Goal: Task Accomplishment & Management: Complete application form

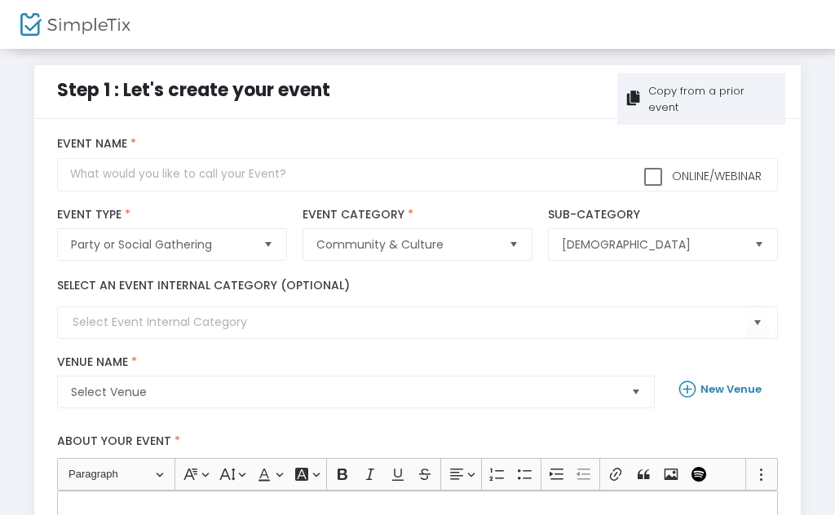
click at [781, 91] on div "Copy from a prior event" at bounding box center [701, 98] width 168 height 51
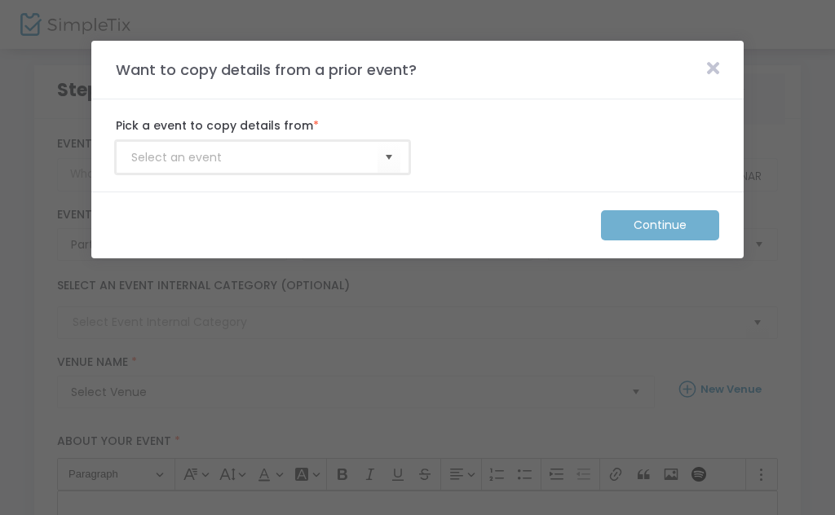
click at [157, 166] on input at bounding box center [254, 157] width 246 height 17
click at [150, 149] on input at bounding box center [254, 157] width 246 height 17
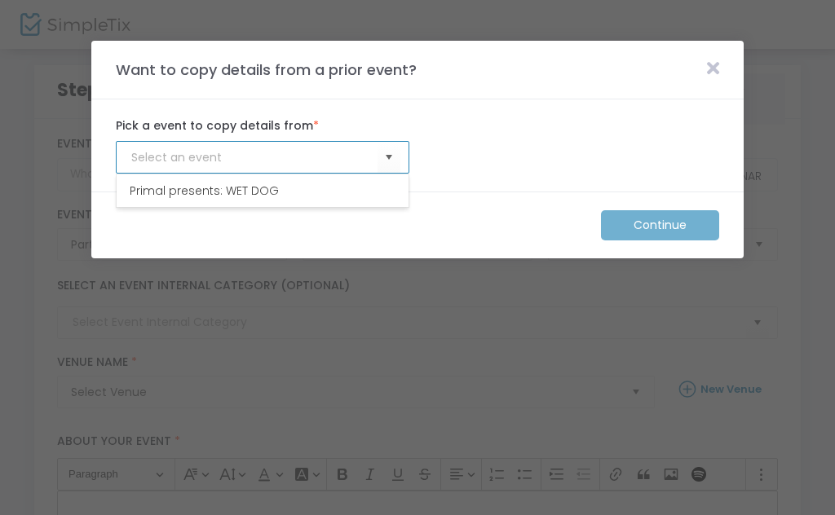
click at [236, 203] on li "Primal presents: WET DOG" at bounding box center [263, 191] width 292 height 33
type input "Primal presents: WET DOG"
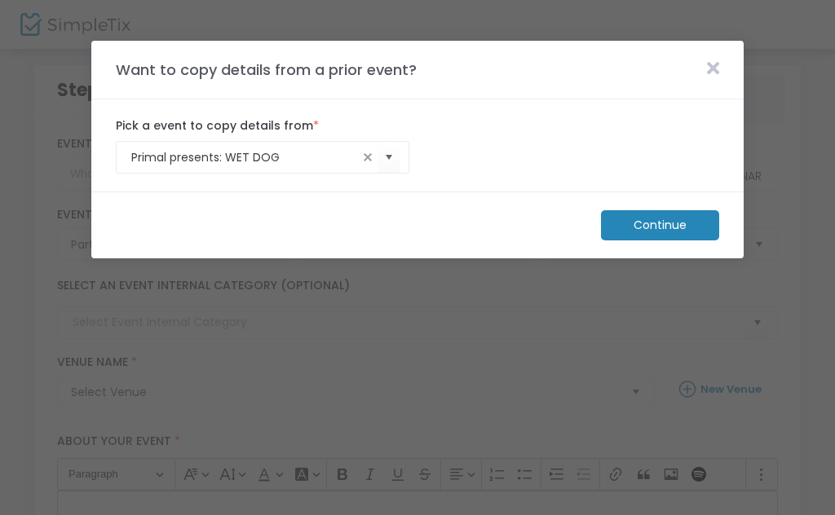
click at [700, 233] on m-button "Continue" at bounding box center [660, 225] width 118 height 30
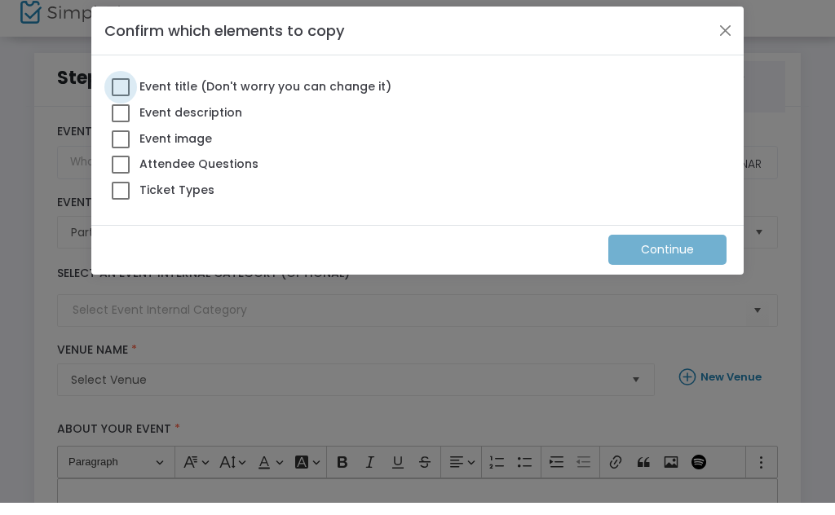
click at [121, 91] on span at bounding box center [121, 100] width 18 height 18
click at [121, 108] on input "Event title (Don't worry you can change it)" at bounding box center [120, 108] width 1 height 1
checkbox input "true"
click at [129, 117] on span at bounding box center [121, 126] width 18 height 18
click at [121, 135] on input "Event description" at bounding box center [120, 135] width 1 height 1
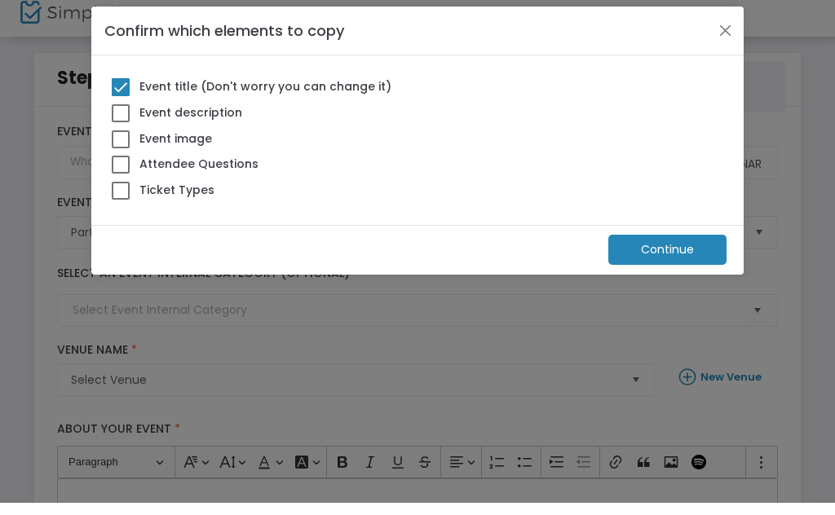
checkbox input "true"
click at [125, 143] on span at bounding box center [121, 152] width 18 height 18
click at [121, 161] on input "Event image" at bounding box center [120, 161] width 1 height 1
click at [120, 143] on span at bounding box center [121, 152] width 18 height 18
click at [120, 161] on input "Event image" at bounding box center [120, 161] width 1 height 1
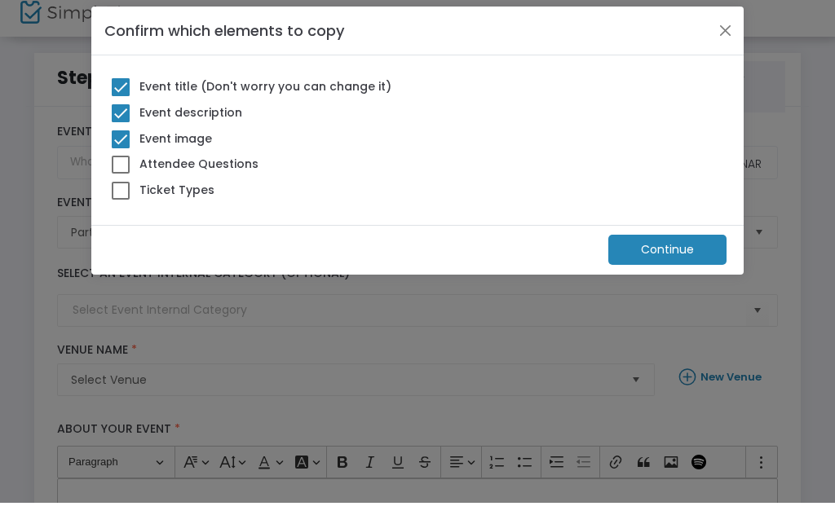
checkbox input "false"
click at [117, 168] on span at bounding box center [121, 177] width 18 height 18
click at [120, 186] on input "Attendee Questions" at bounding box center [120, 186] width 1 height 1
checkbox input "true"
click at [126, 194] on span at bounding box center [121, 203] width 18 height 18
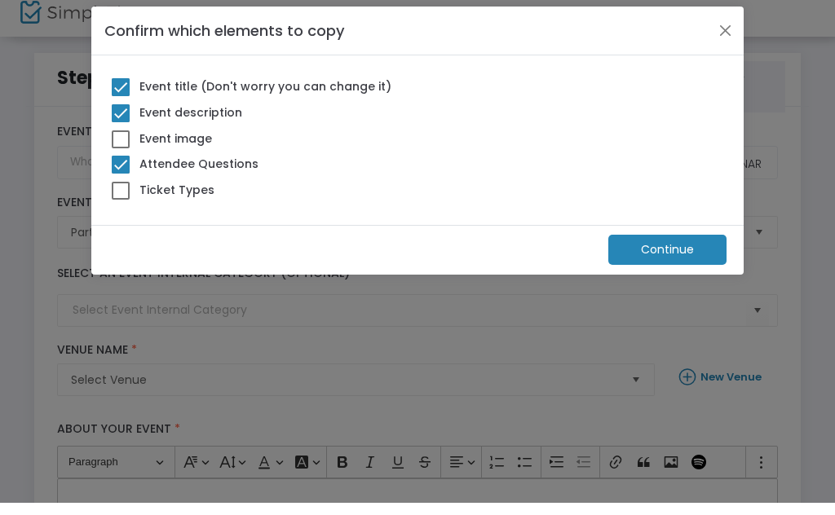
click at [121, 212] on input "Ticket Types" at bounding box center [120, 212] width 1 height 1
checkbox input "true"
click at [695, 255] on m-button "Continue" at bounding box center [667, 262] width 118 height 30
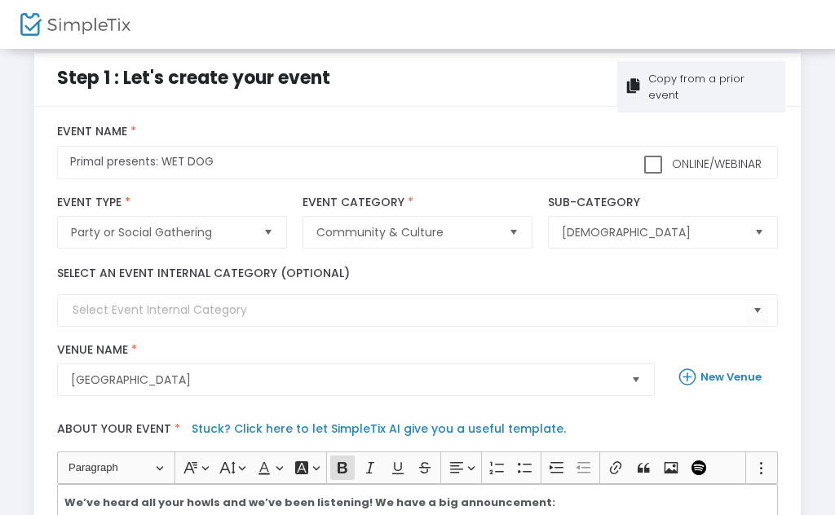
scroll to position [31, 0]
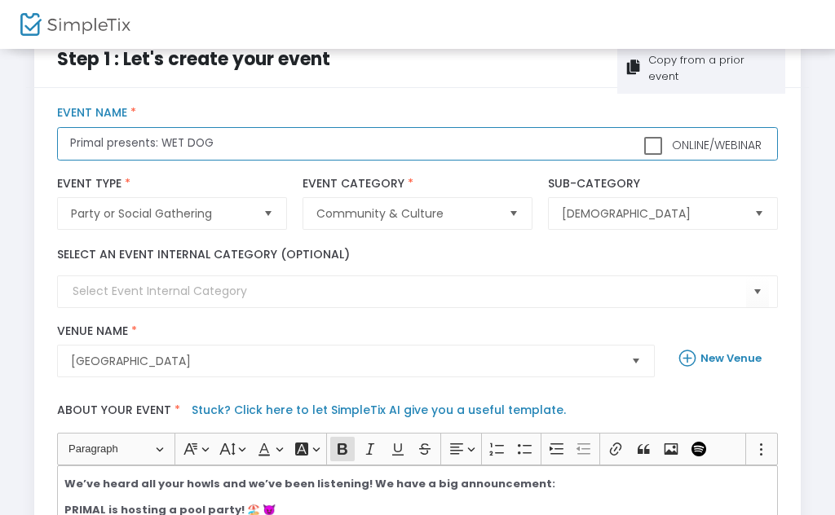
click at [570, 146] on input "Primal presents: WET DOG" at bounding box center [417, 143] width 720 height 33
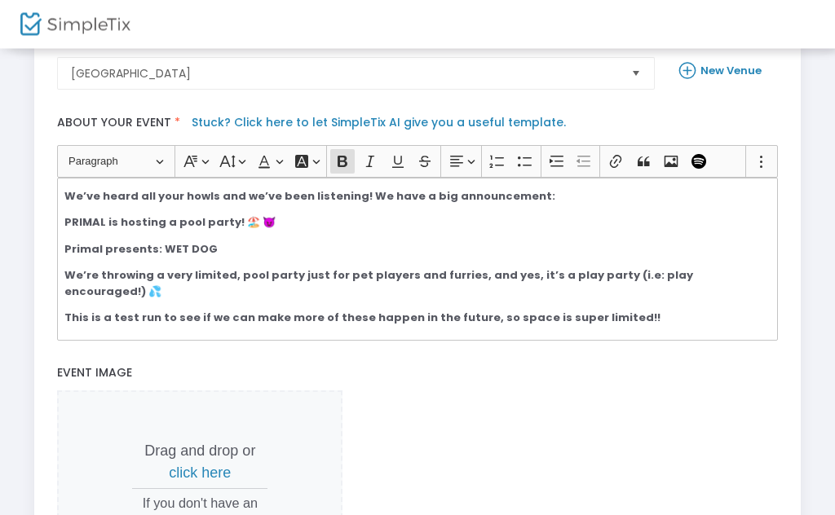
scroll to position [325, 0]
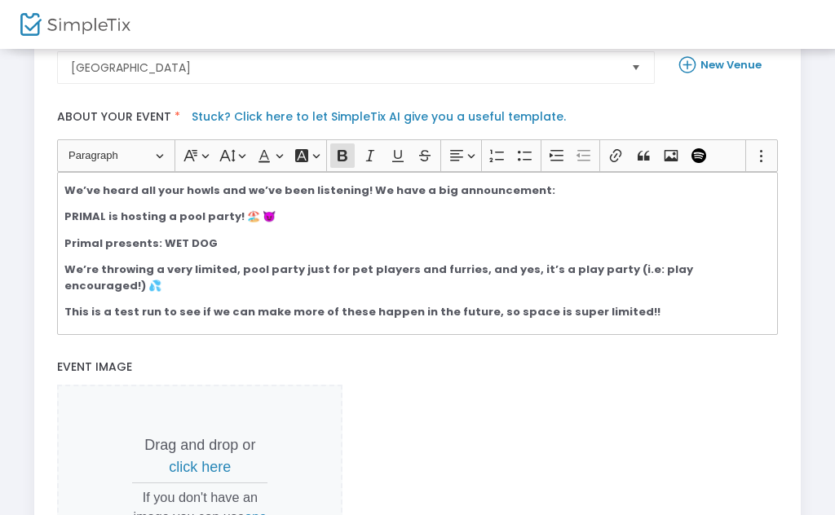
type input "Primal presents: WET DOG #2"
click at [247, 312] on div "We’ve heard all your howls and we’ve been listening! We have a big announcement…" at bounding box center [417, 253] width 720 height 163
click at [234, 304] on strong "This is a test run to see if we can make more of these happen in the future, so…" at bounding box center [362, 311] width 596 height 15
click at [231, 304] on strong "This is a test run to see if we can make more of these happen in the future, so…" at bounding box center [362, 311] width 596 height 15
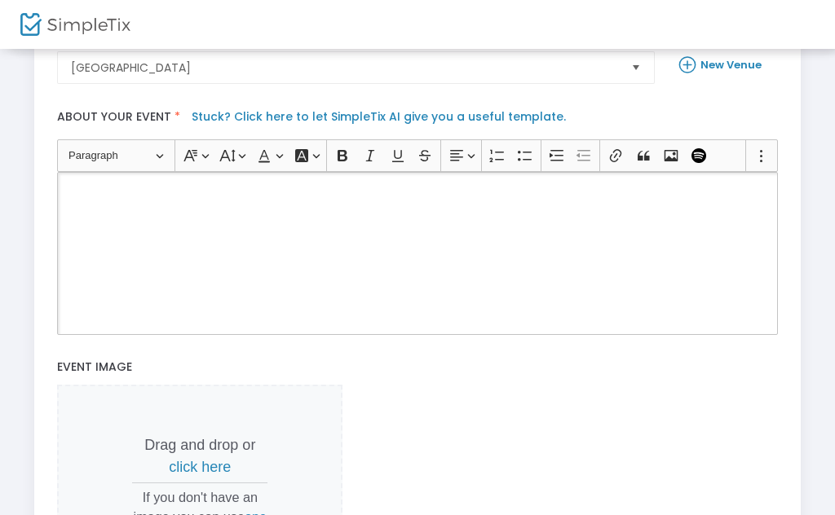
click at [419, 229] on div "Rich Text Editor, main" at bounding box center [417, 253] width 720 height 163
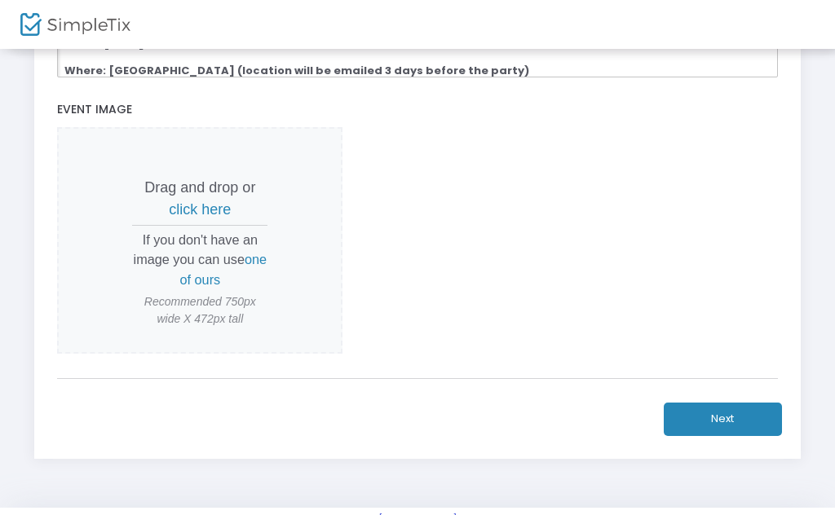
scroll to position [627, 0]
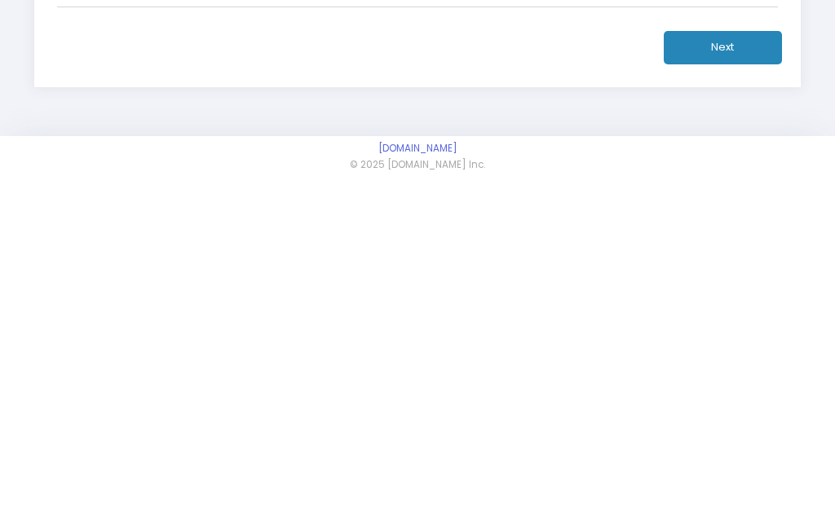
click at [690, 358] on button "Next" at bounding box center [723, 374] width 118 height 33
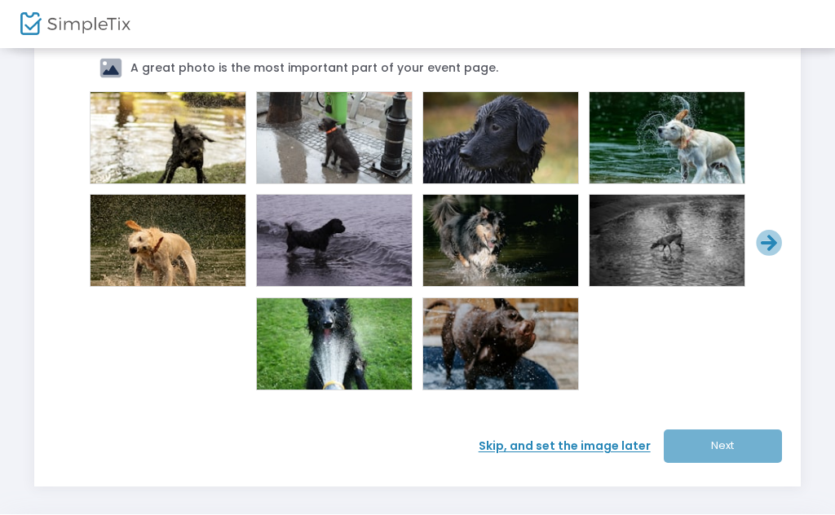
scroll to position [85, 0]
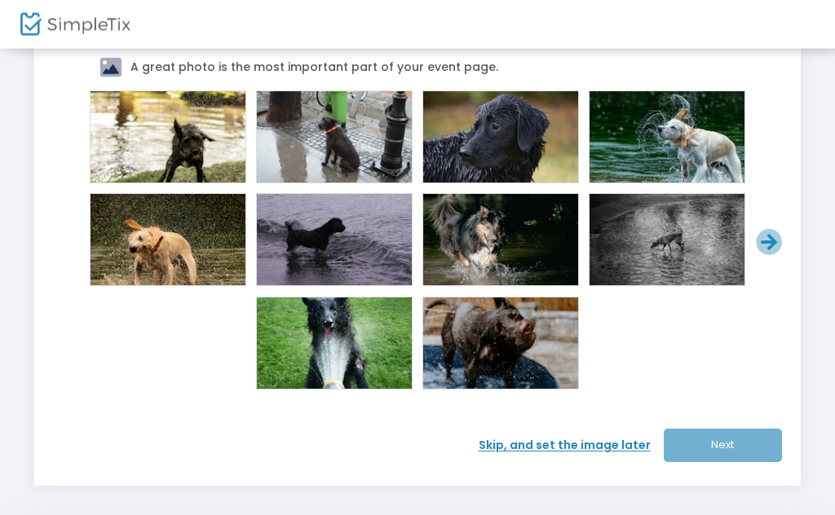
click at [635, 449] on span "Skip, and set the image later" at bounding box center [571, 446] width 185 height 17
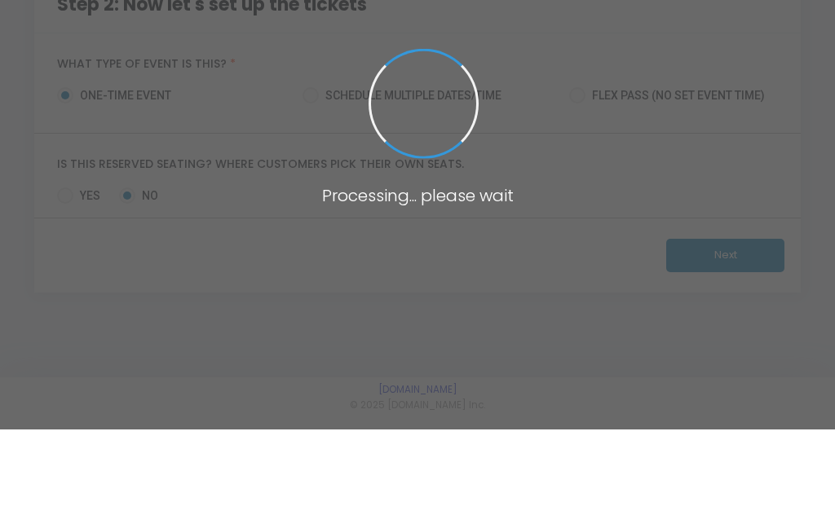
scroll to position [86, 0]
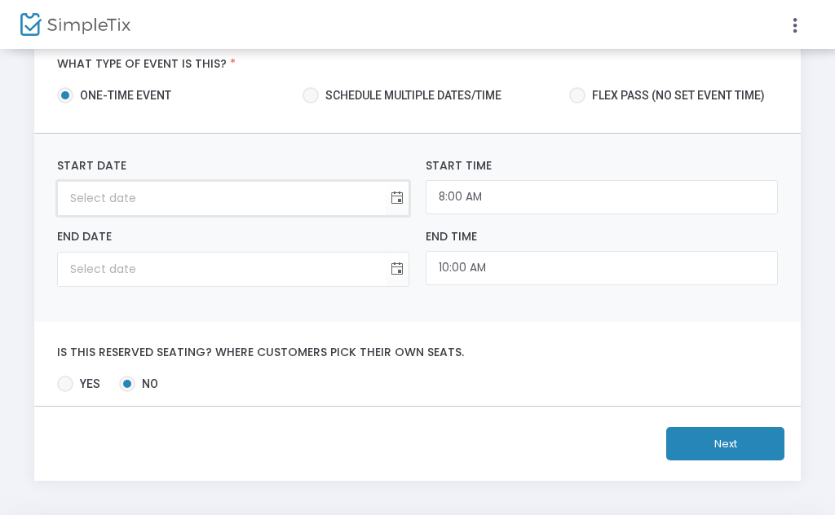
click at [209, 201] on input at bounding box center [222, 198] width 328 height 33
type input "month/day/year"
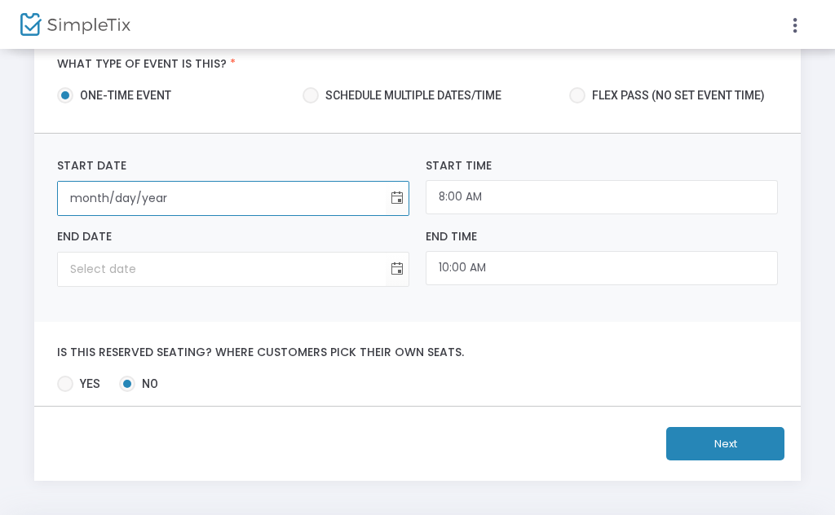
click at [399, 194] on span "Toggle calendar" at bounding box center [397, 198] width 27 height 27
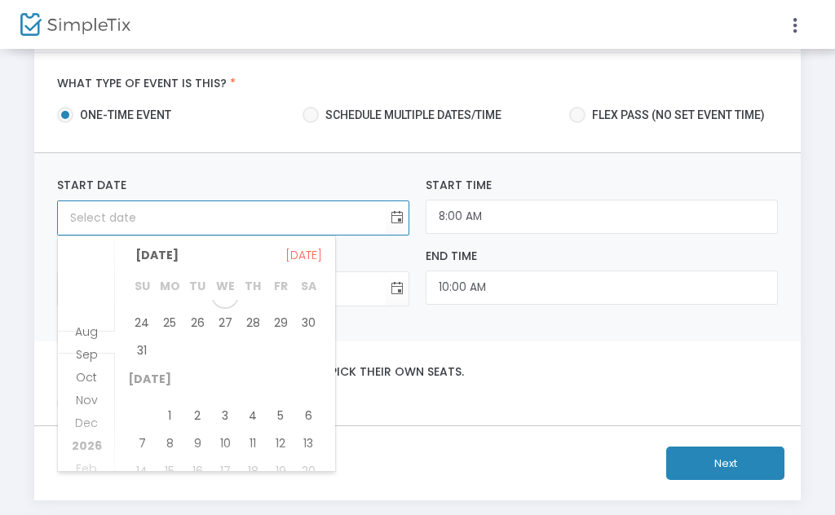
scroll to position [0, 0]
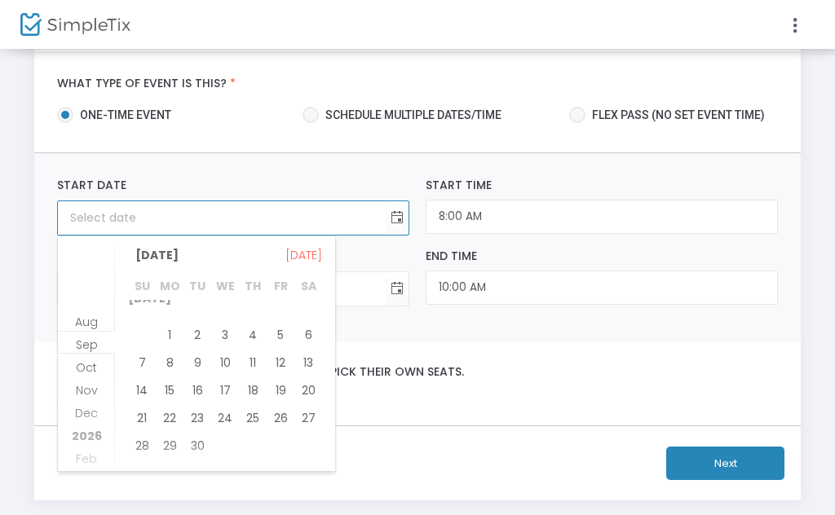
click at [308, 329] on span "6" at bounding box center [308, 335] width 28 height 28
type input "9/6/2025"
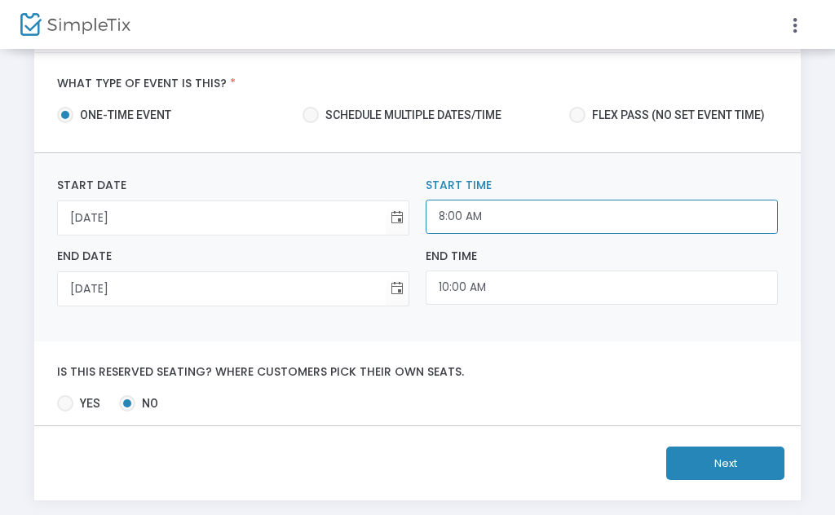
click at [490, 210] on input "8:00 AM" at bounding box center [602, 217] width 352 height 35
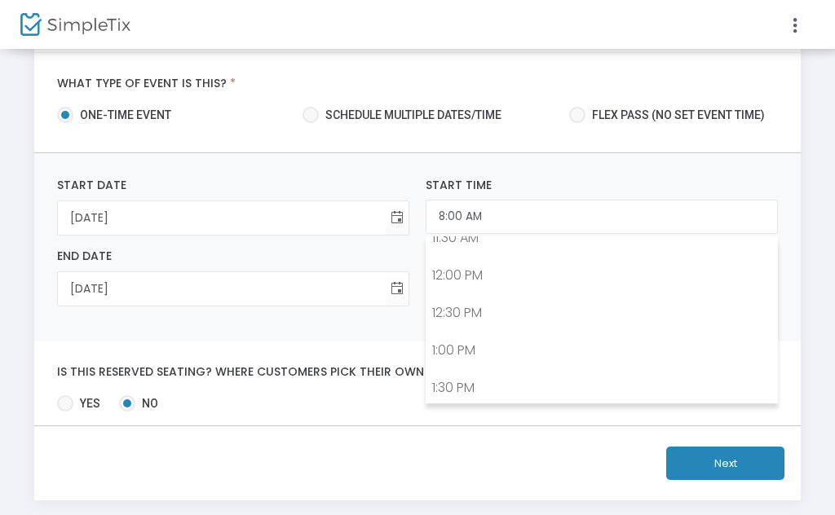
click at [446, 358] on link "1:00 PM" at bounding box center [602, 351] width 351 height 38
type input "1:00 PM"
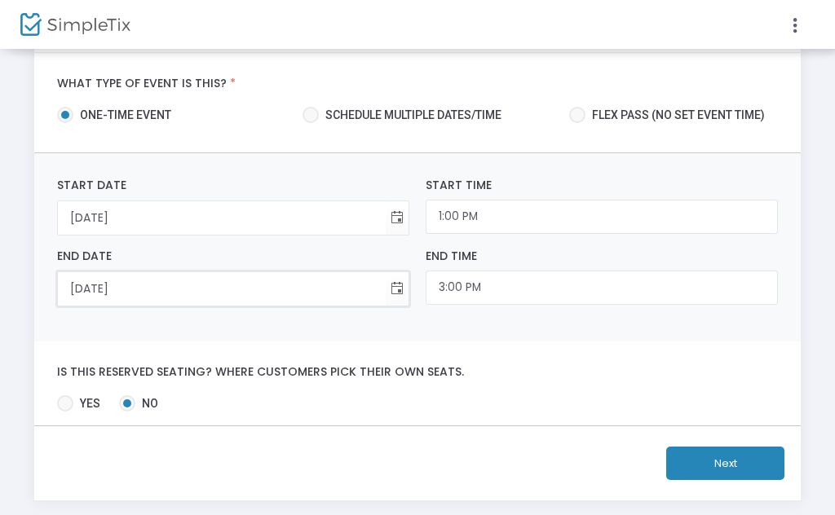
click at [320, 299] on input "9/6/2025" at bounding box center [222, 288] width 328 height 33
click at [393, 289] on span "Toggle calendar" at bounding box center [397, 289] width 27 height 27
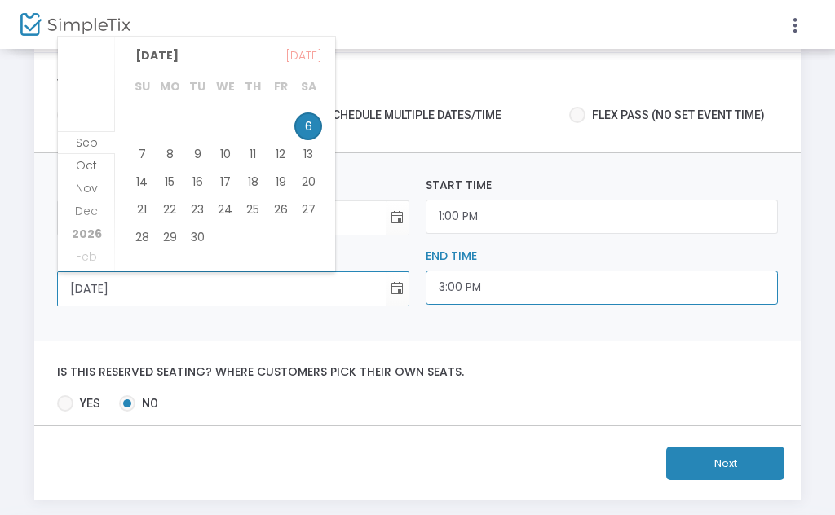
click at [455, 297] on input "3:00 PM" at bounding box center [602, 288] width 352 height 35
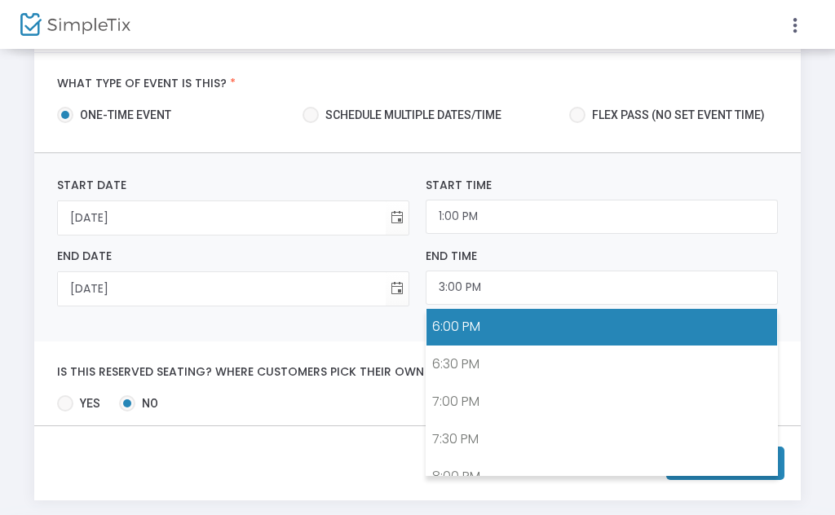
click at [453, 330] on link "6:00 PM" at bounding box center [602, 327] width 351 height 38
type input "6:00 PM"
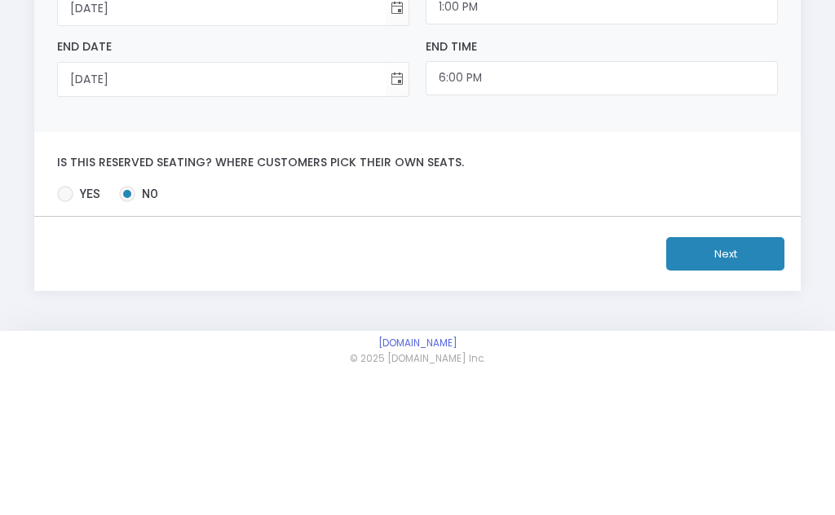
click at [710, 369] on button "Next" at bounding box center [725, 385] width 118 height 33
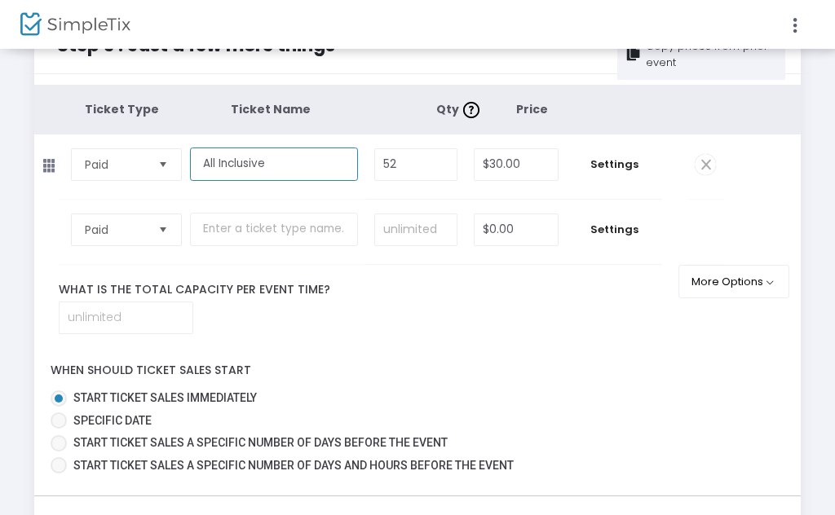
click at [250, 172] on input "All Inclusive" at bounding box center [274, 164] width 168 height 33
click at [238, 175] on input "All Inclusive" at bounding box center [274, 164] width 168 height 33
type input "Early Bird Tickets"
click at [430, 167] on input "52" at bounding box center [416, 165] width 82 height 31
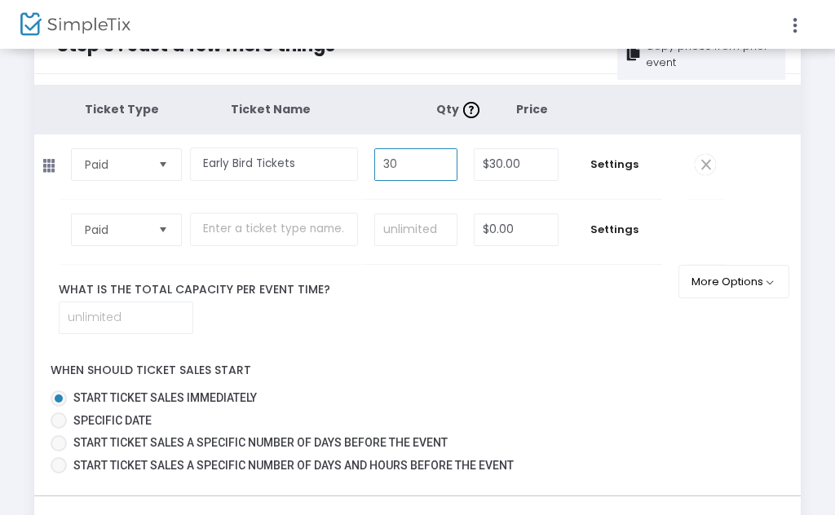
type input "30"
click at [404, 246] on input at bounding box center [416, 230] width 82 height 31
type input "50"
click at [512, 160] on input "$30.00" at bounding box center [516, 165] width 82 height 31
type input "2"
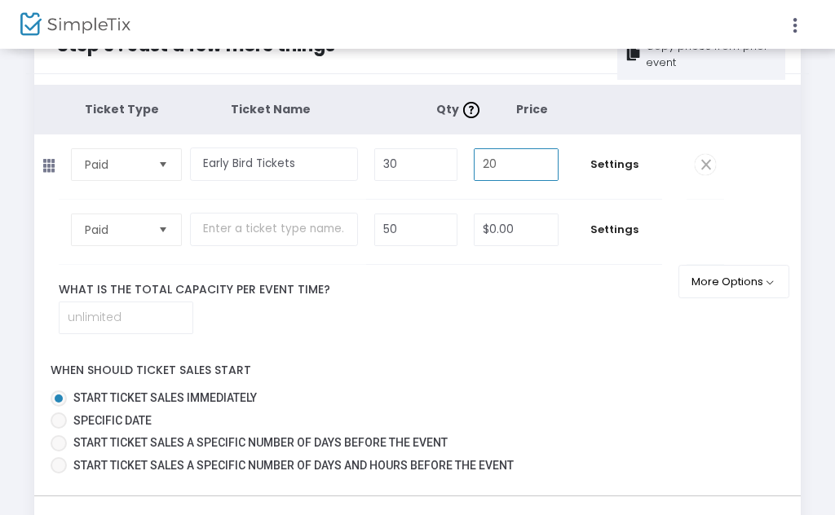
type input "2"
click at [493, 245] on input "$0.00" at bounding box center [516, 230] width 82 height 31
type input "$20.00"
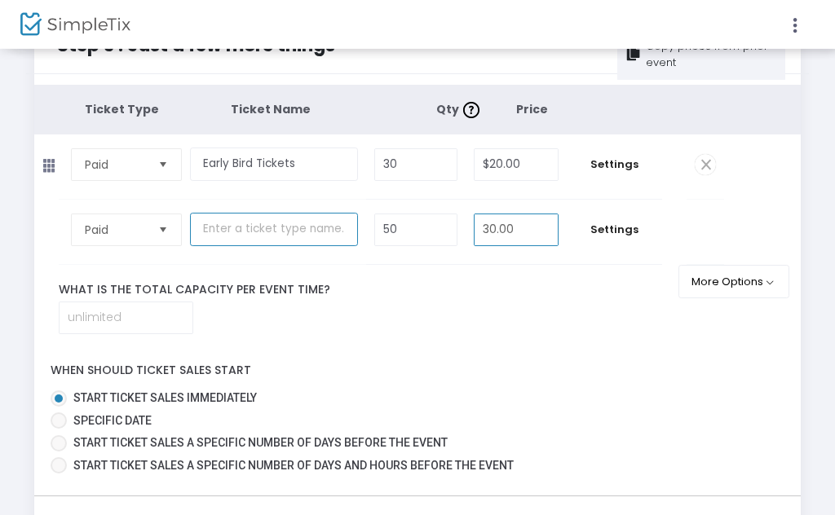
click at [259, 232] on input "text" at bounding box center [274, 230] width 168 height 33
type input "$30.00"
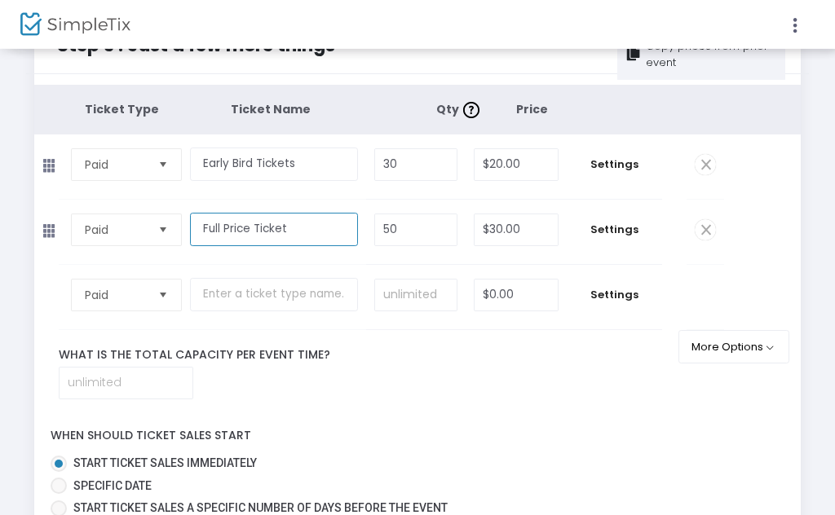
type input "Full Price Ticket"
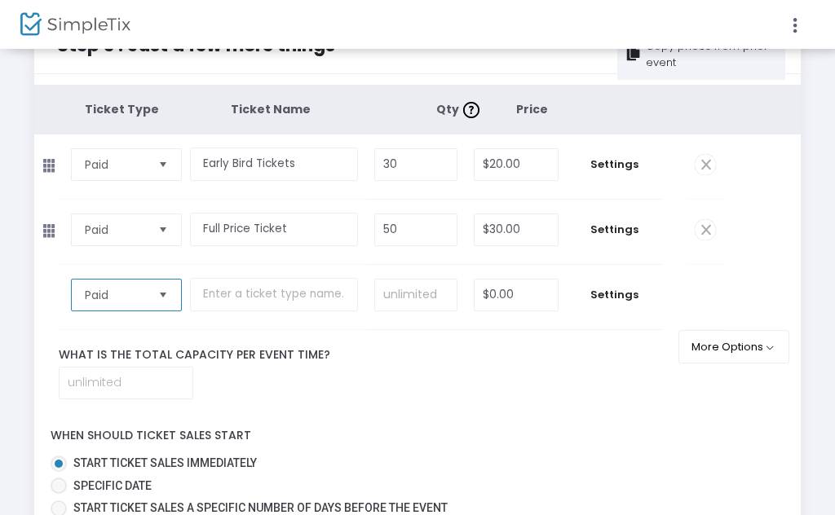
click at [127, 295] on span "Paid" at bounding box center [114, 296] width 73 height 31
click at [225, 443] on div "Ticket Type Ticket Name Qty Price Paid Required. Early Bird Tickets Required. 3…" at bounding box center [417, 315] width 767 height 460
click at [797, 304] on tbody "Paid Required. $0.00 Settings Ticket Description Required. ON OFF Editor mode T…" at bounding box center [417, 297] width 767 height 65
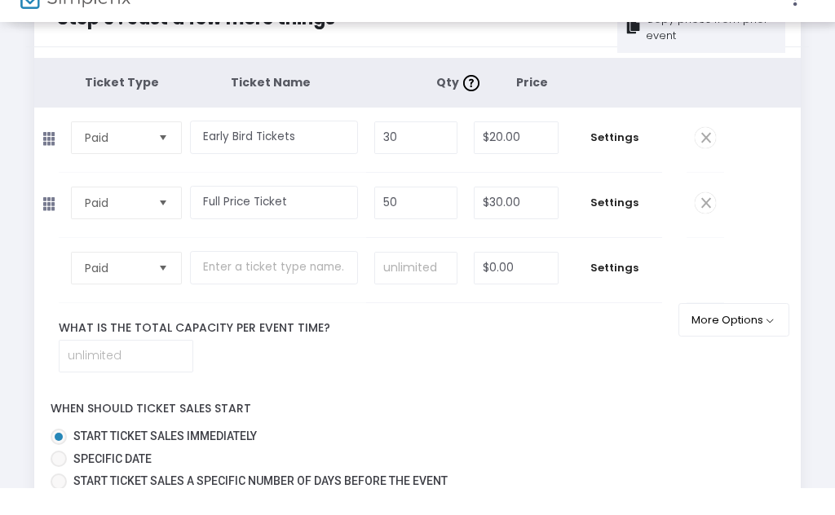
click at [473, 441] on div "When should ticket sales start Start ticket sales immediately Specific Date Sta…" at bounding box center [417, 480] width 783 height 130
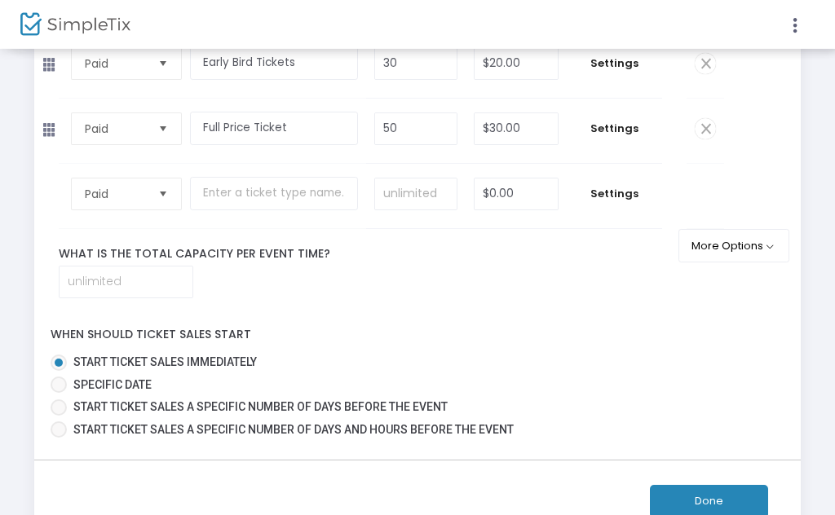
scroll to position [146, 0]
click at [147, 298] on input at bounding box center [126, 282] width 133 height 31
type input "80"
click at [343, 372] on label "Start ticket sales immediately" at bounding box center [411, 363] width 721 height 17
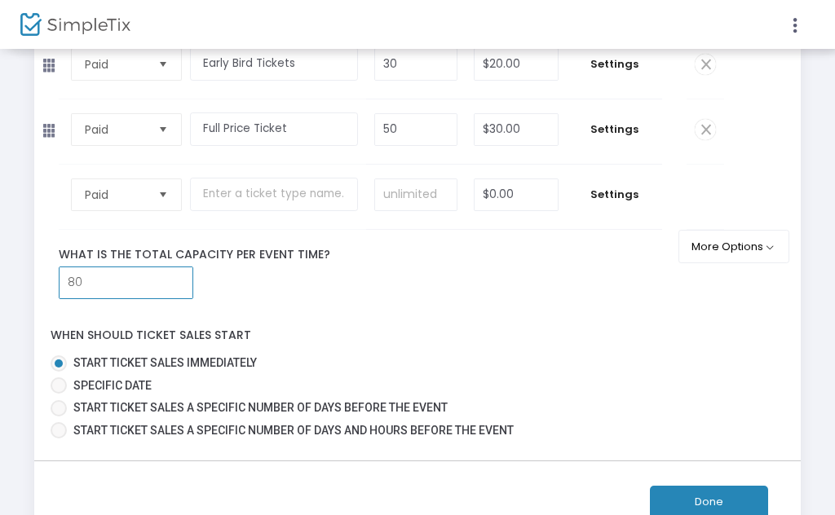
click at [59, 373] on input "Start ticket sales immediately" at bounding box center [58, 372] width 1 height 1
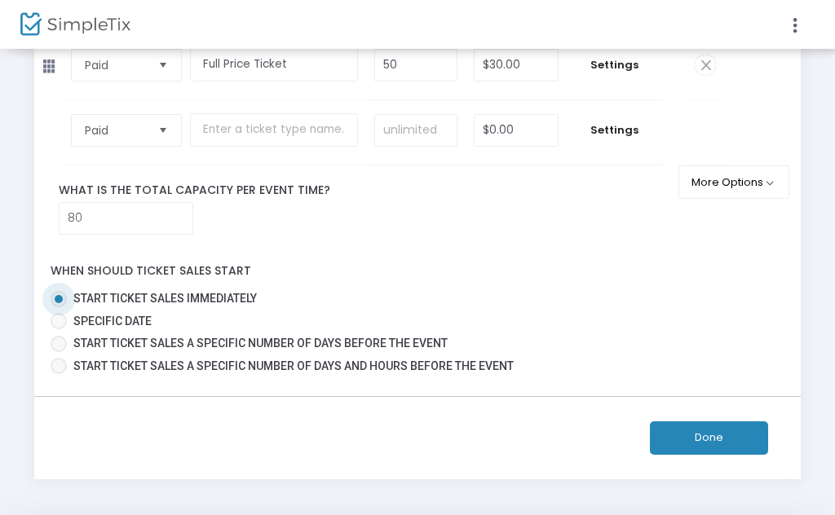
scroll to position [210, 0]
click at [64, 307] on span at bounding box center [59, 298] width 16 height 16
click at [59, 307] on input "Start ticket sales immediately" at bounding box center [58, 307] width 1 height 1
click at [673, 454] on button "Done" at bounding box center [709, 437] width 118 height 33
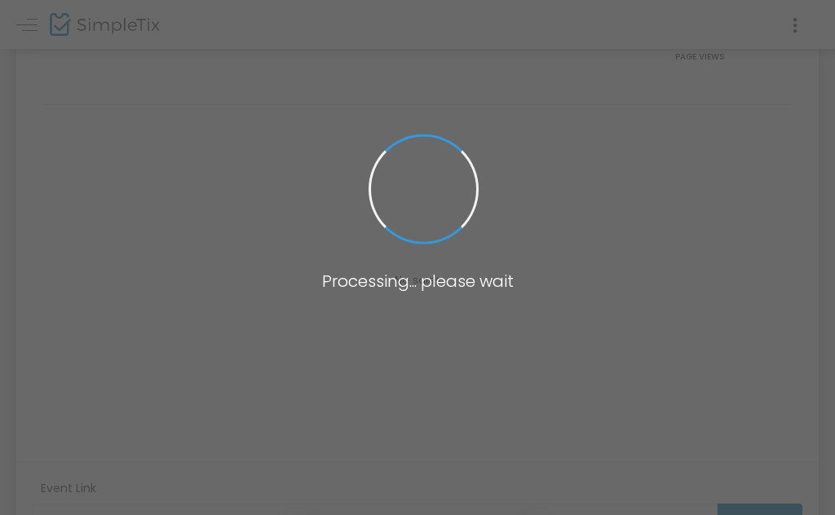
scroll to position [281, 0]
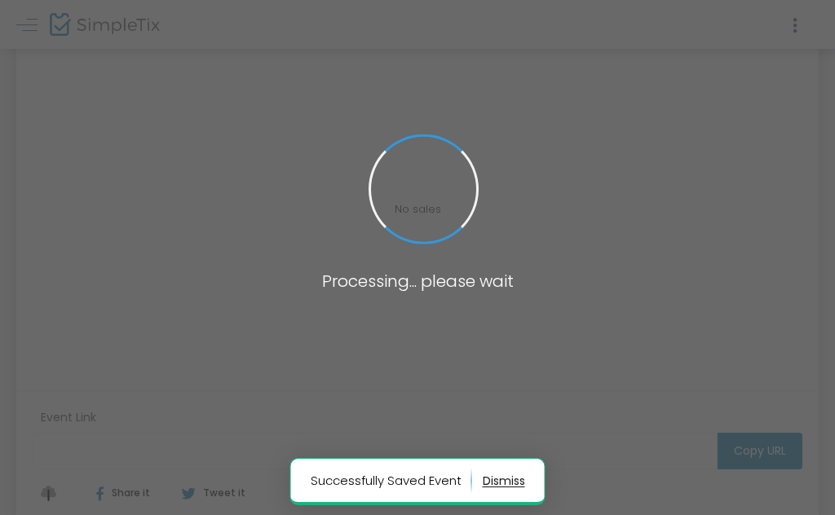
type input "https://www.simpletix.com/e/primal-presents-wet-dog-2-tickets-233230"
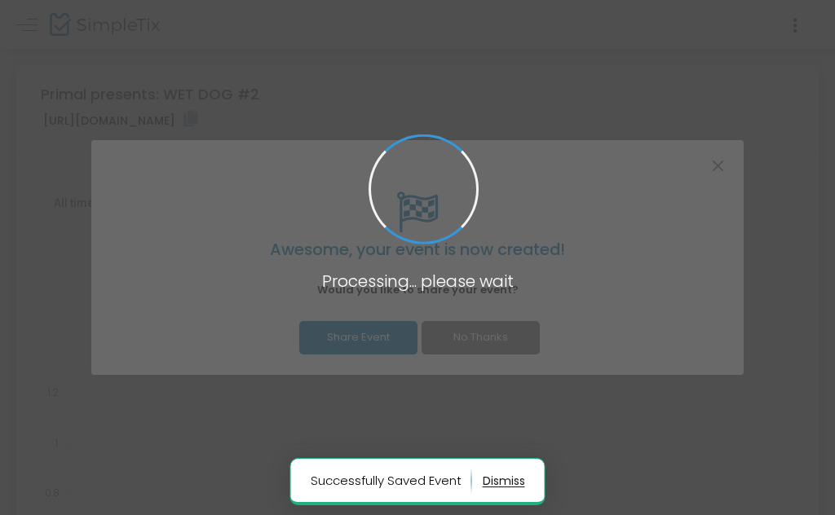
scroll to position [0, 0]
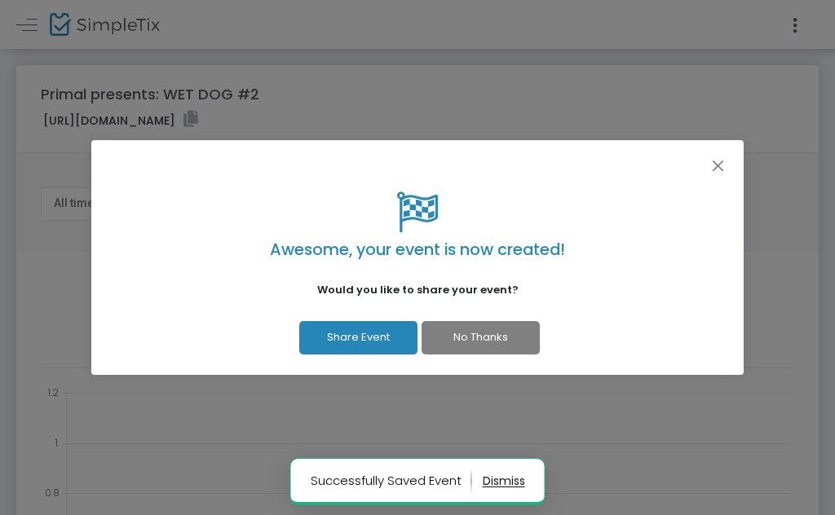
click at [476, 346] on button "No Thanks" at bounding box center [481, 337] width 118 height 33
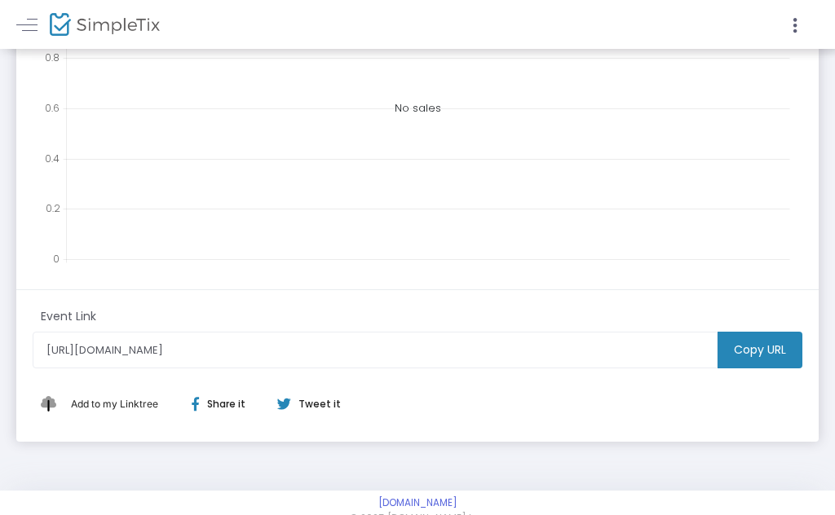
scroll to position [461, 0]
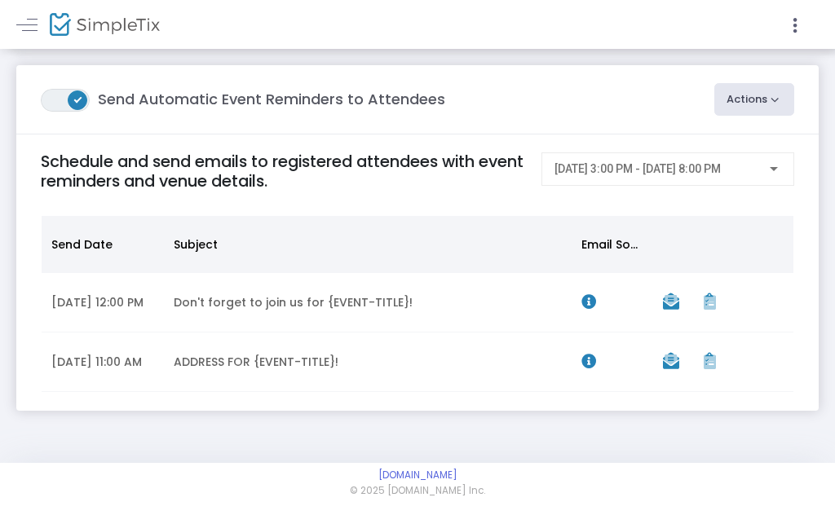
click at [74, 311] on td "7/11/2025 12:00 PM" at bounding box center [103, 303] width 122 height 60
click at [512, 319] on td "Don't forget to join us for {EVENT-TITLE}!" at bounding box center [368, 303] width 408 height 60
click at [710, 316] on div "View Recipients list" at bounding box center [711, 326] width 100 height 20
click at [710, 310] on icon "Data table" at bounding box center [710, 302] width 12 height 16
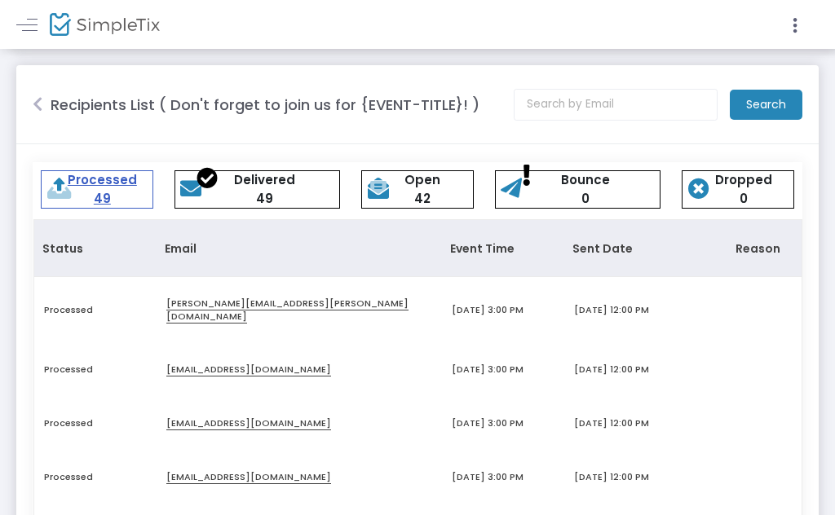
scroll to position [24, 0]
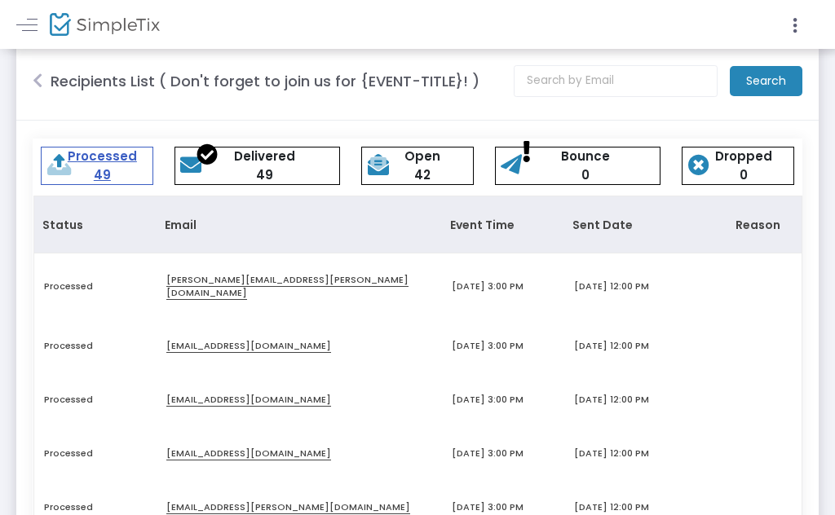
click at [42, 85] on icon at bounding box center [38, 81] width 10 height 16
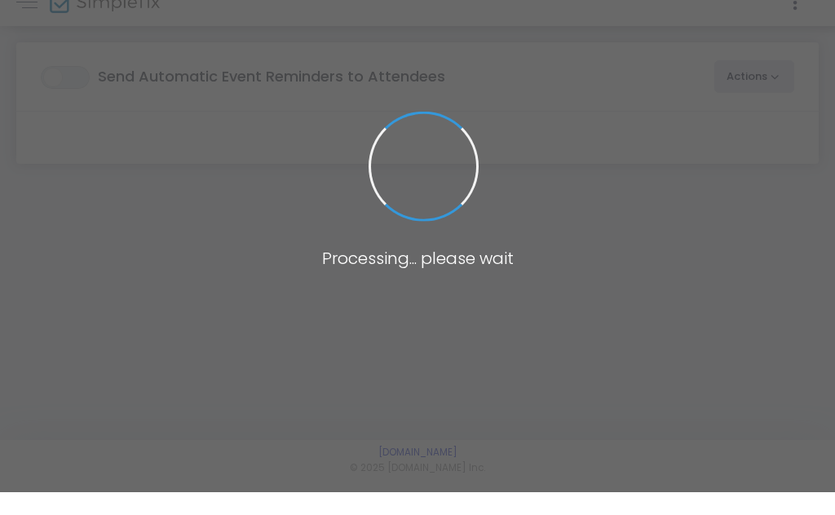
scroll to position [11, 0]
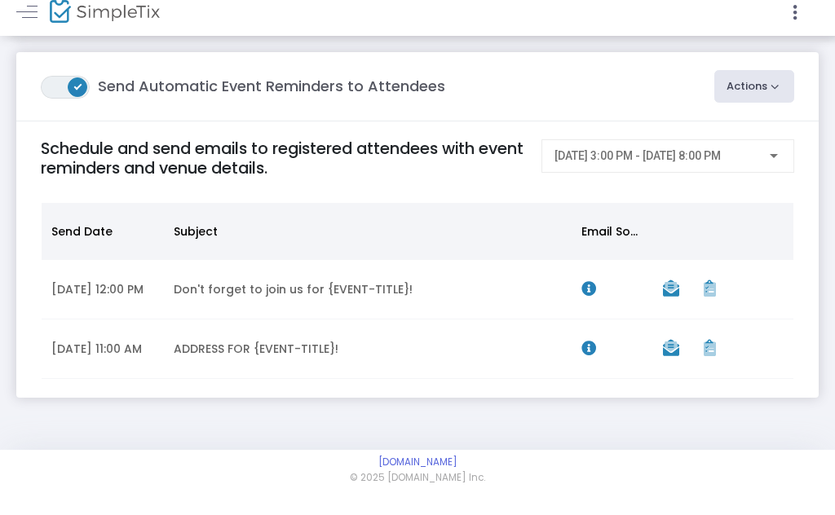
click at [738, 368] on td "Data table" at bounding box center [755, 363] width 41 height 60
click at [720, 429] on div "ON OFF Send Automatic Event Reminders to Attendees Actions Create Email Blast P…" at bounding box center [417, 254] width 835 height 411
click at [630, 444] on div "ON OFF Send Automatic Event Reminders to Attendees Actions Create Email Blast P…" at bounding box center [417, 254] width 835 height 411
click at [670, 294] on icon "Data table" at bounding box center [671, 302] width 16 height 16
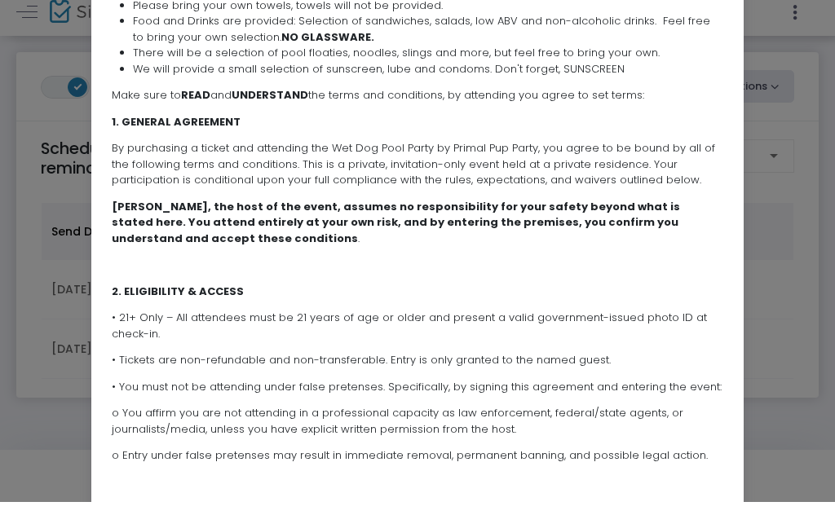
scroll to position [270, 0]
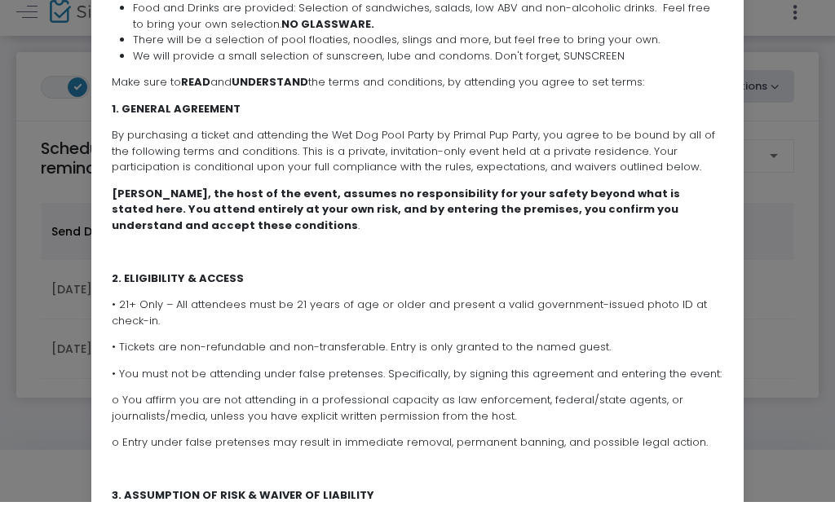
click at [482, 379] on p "• You must not be attending under false pretenses. Specifically, by signing thi…" at bounding box center [418, 387] width 612 height 16
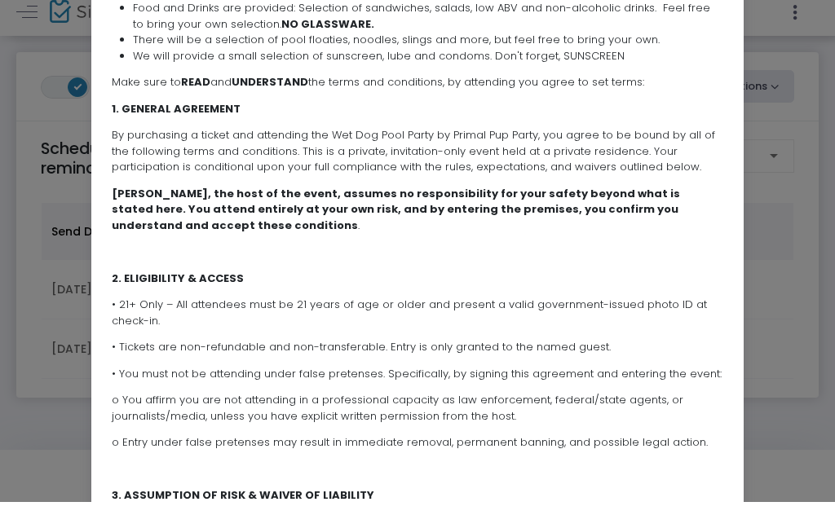
click at [440, 141] on p "By purchasing a ticket and attending the Wet Dog Pool Party by Primal Pup Party…" at bounding box center [418, 164] width 612 height 48
click at [446, 199] on strong "Joe Aragon, the host of the event, assumes no responsibility for your safety be…" at bounding box center [396, 222] width 568 height 47
click at [450, 199] on strong "Joe Aragon, the host of the event, assumes no responsibility for your safety be…" at bounding box center [396, 222] width 568 height 47
click at [451, 199] on strong "Joe Aragon, the host of the event, assumes no responsibility for your safety be…" at bounding box center [396, 222] width 568 height 47
click at [468, 164] on p "By purchasing a ticket and attending the Wet Dog Pool Party by Primal Pup Party…" at bounding box center [418, 164] width 612 height 48
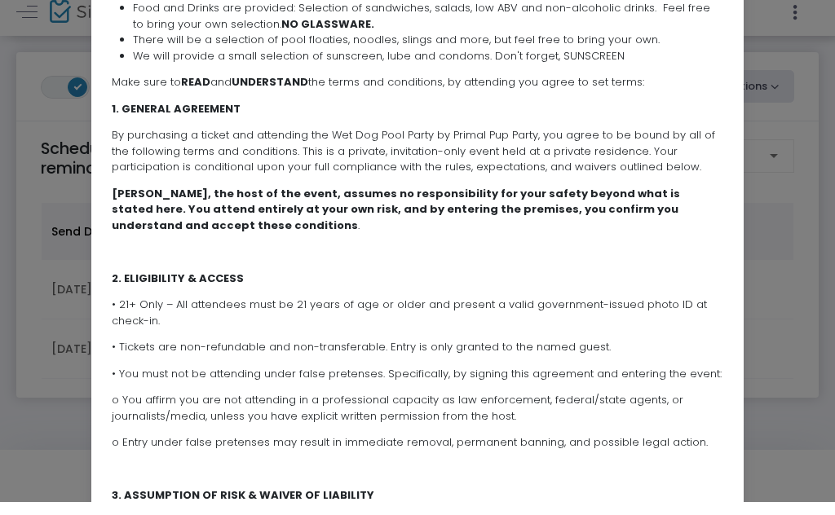
click at [467, 159] on p "By purchasing a ticket and attending the Wet Dog Pool Party by Primal Pup Party…" at bounding box center [418, 164] width 612 height 48
click at [476, 148] on p "By purchasing a ticket and attending the Wet Dog Pool Party by Primal Pup Party…" at bounding box center [418, 164] width 612 height 48
click at [466, 148] on p "By purchasing a ticket and attending the Wet Dog Pool Party by Primal Pup Party…" at bounding box center [418, 164] width 612 height 48
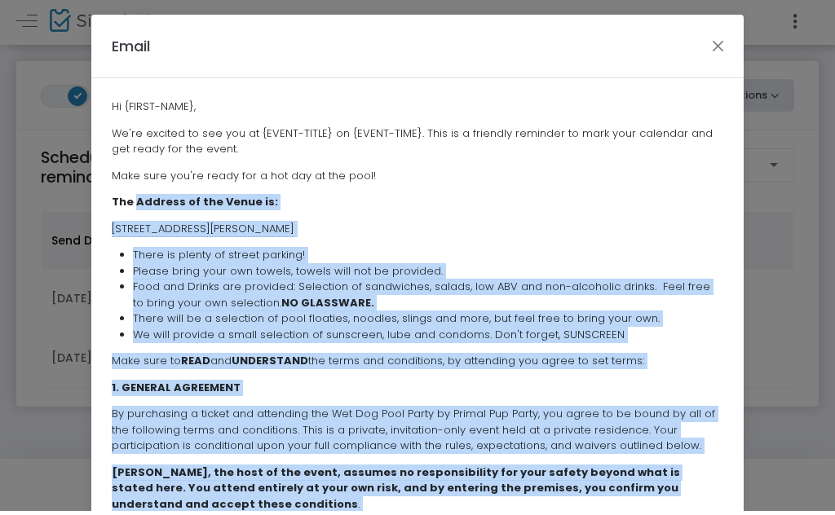
scroll to position [0, 0]
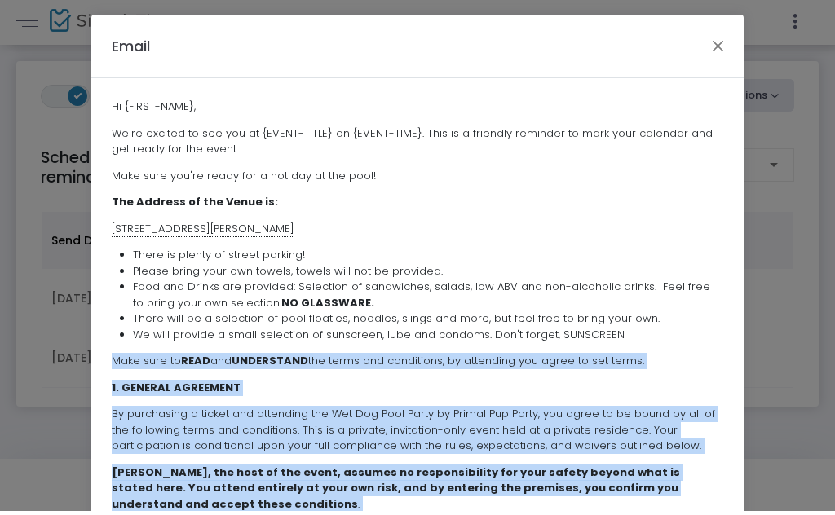
copy span "Make sure to READ and UNDERSTAND the terms and conditions, by attending you agr…"
click at [59, 212] on ngb-modal-window "Email Hi {FIRST-NAME}, We're excited to see you at {EVENT-TITLE} on {EVENT-TIME…" at bounding box center [417, 257] width 835 height 515
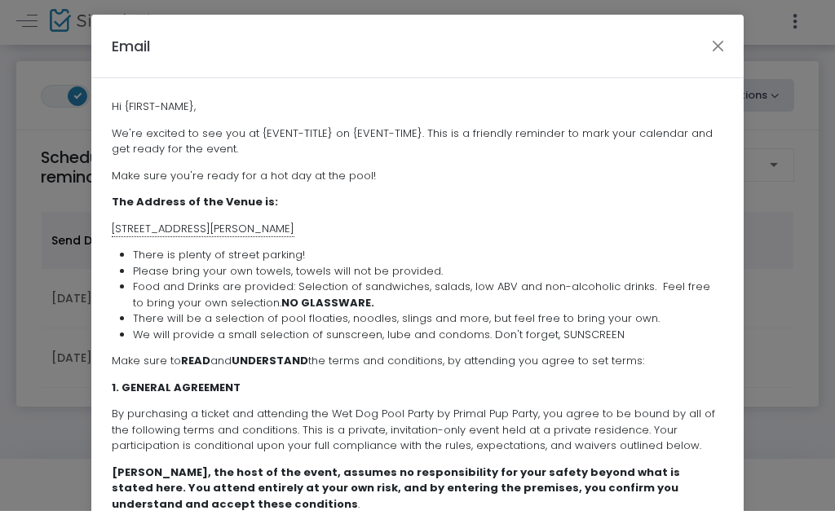
click at [713, 46] on button "Close" at bounding box center [718, 49] width 21 height 21
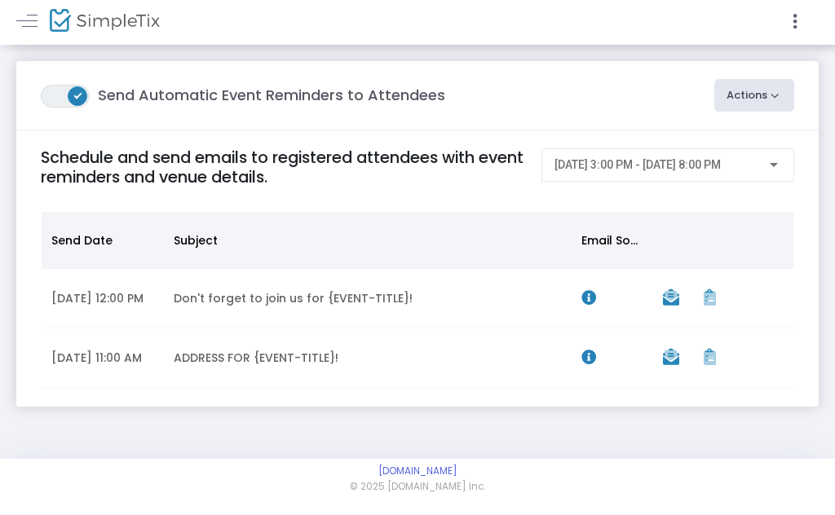
scroll to position [4, 0]
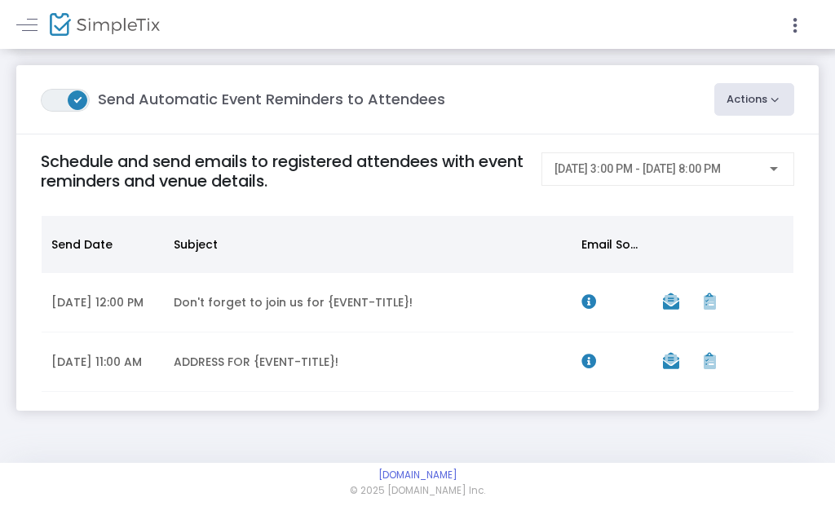
click at [33, 35] on link at bounding box center [26, 24] width 21 height 21
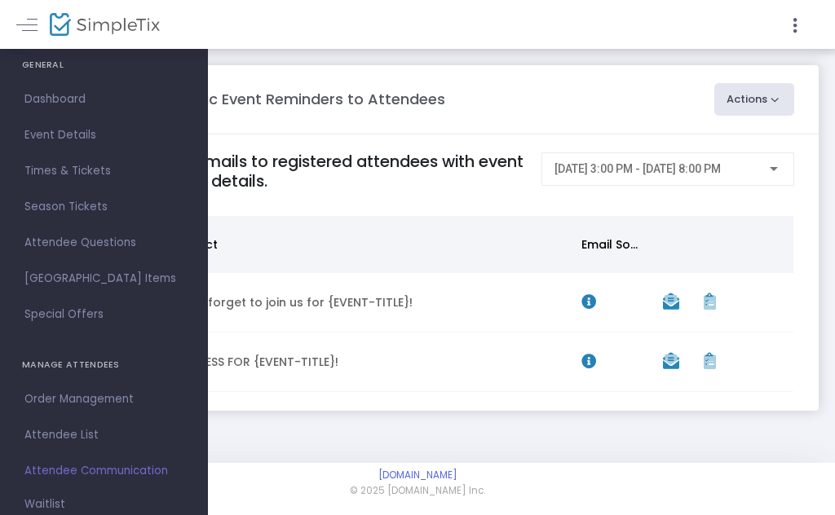
click at [87, 29] on img at bounding box center [105, 25] width 110 height 24
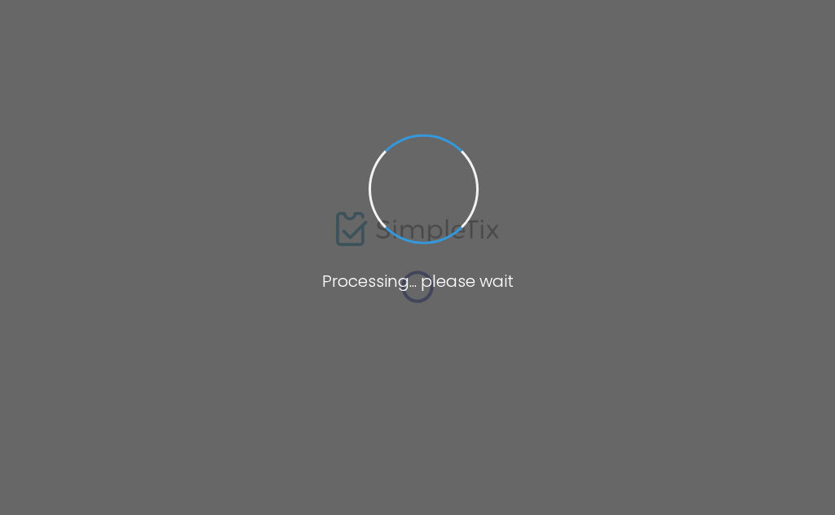
type input "Primal presents: WET DOG #2"
type textarea "After our first Wet Dog was so successful, we have decided to throw another one…"
type input "Buy Tickets"
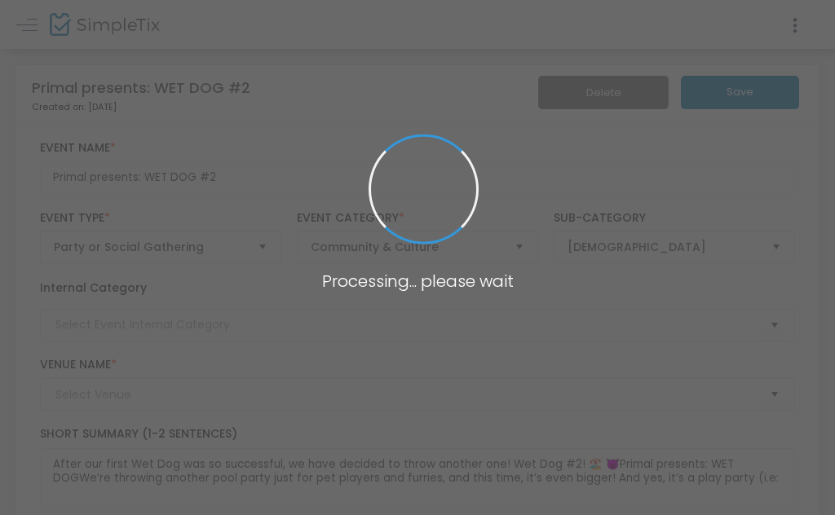
type input "Pasadena"
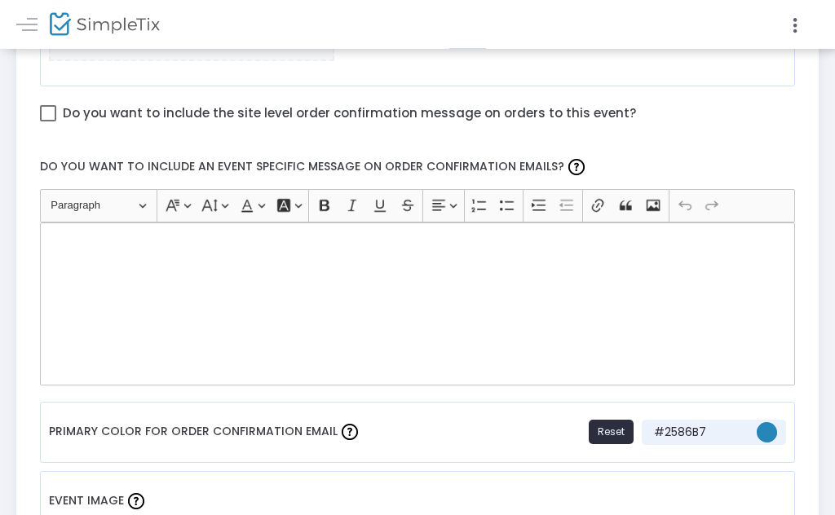
click at [458, 327] on div "Rich Text Editor, main" at bounding box center [418, 304] width 756 height 163
click at [352, 283] on div "Rich Text Editor, main" at bounding box center [418, 304] width 756 height 163
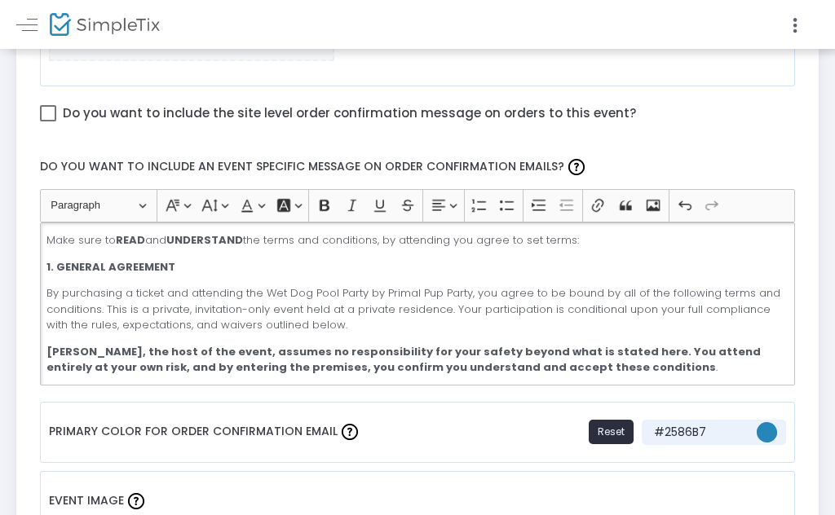
scroll to position [0, 0]
click at [108, 272] on strong "1. GENERAL AGREEMENT" at bounding box center [110, 266] width 129 height 15
click at [107, 311] on p "By purchasing a ticket and attending the Wet Dog Pool Party by Primal Pup Party…" at bounding box center [416, 309] width 741 height 48
click at [55, 241] on p "Make sure to READ and UNDERSTAND the terms and conditions, by attending you agr…" at bounding box center [416, 240] width 741 height 16
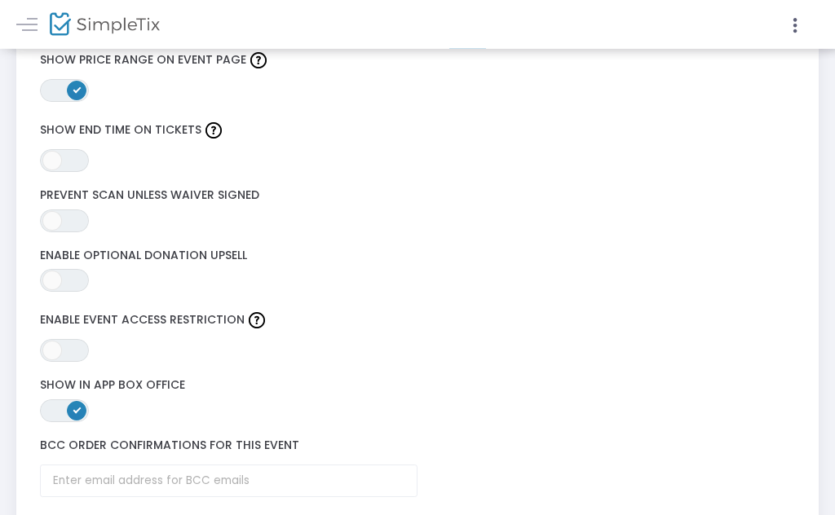
scroll to position [2524, 0]
click at [55, 217] on span at bounding box center [52, 221] width 20 height 20
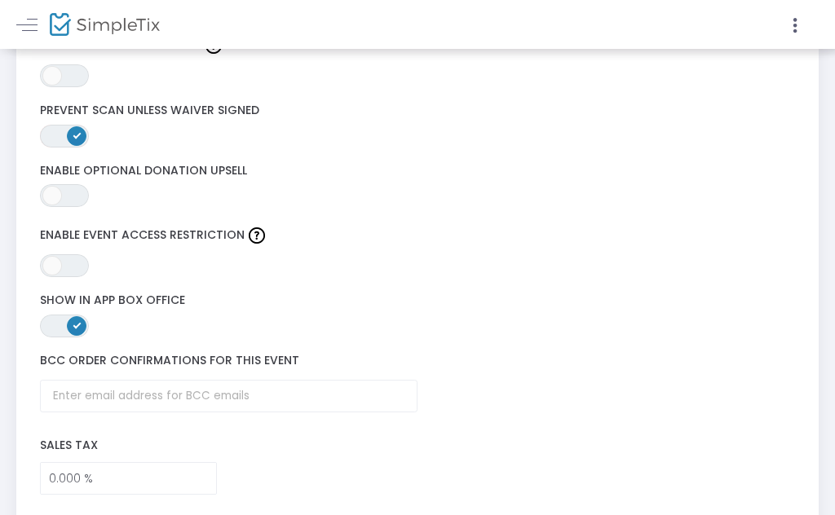
scroll to position [2565, 0]
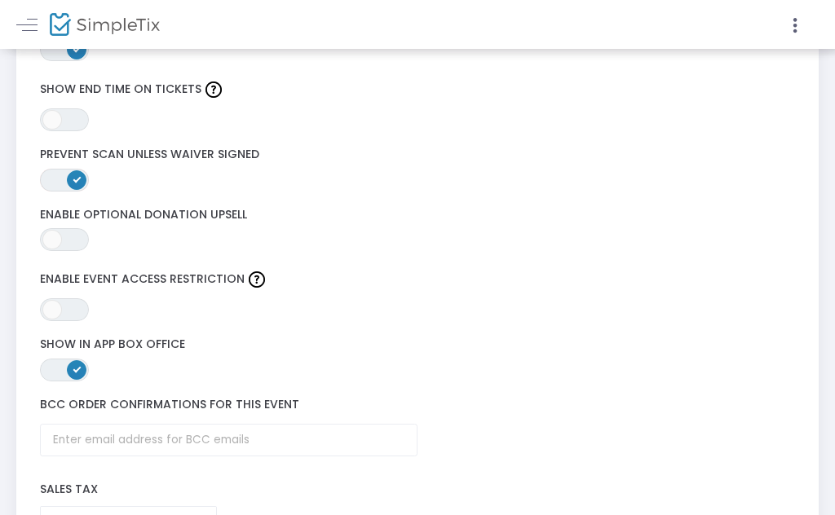
click at [78, 182] on span at bounding box center [77, 180] width 20 height 20
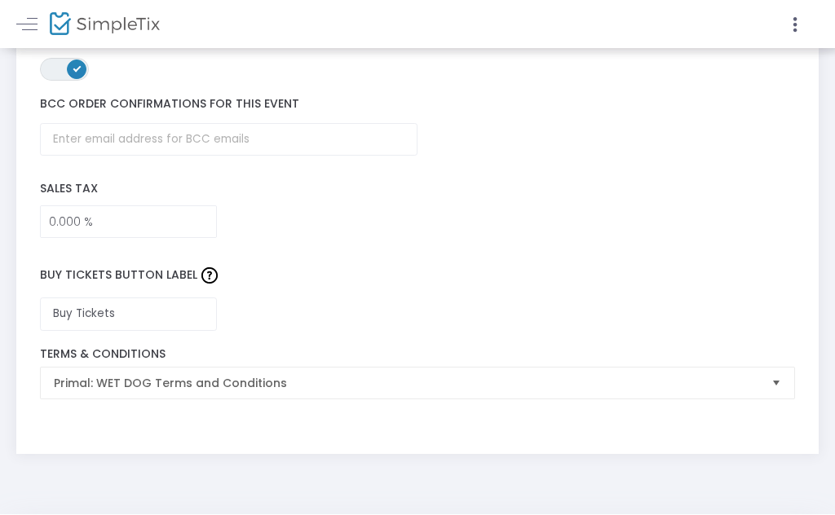
scroll to position [2865, 0]
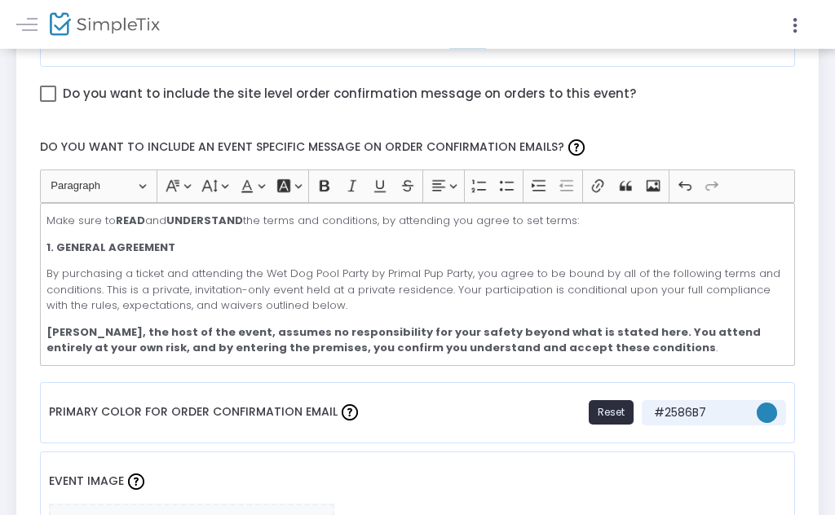
click at [54, 214] on p "Make sure to READ and UNDERSTAND the terms and conditions, by attending you agr…" at bounding box center [416, 222] width 741 height 16
click at [383, 286] on p "By purchasing a ticket and attending the Wet Dog Pool Party by Primal Pup Party…" at bounding box center [416, 290] width 741 height 48
click at [435, 362] on div "Make sure to READ and UNDERSTAND the terms and conditions, by attending you agr…" at bounding box center [418, 284] width 756 height 163
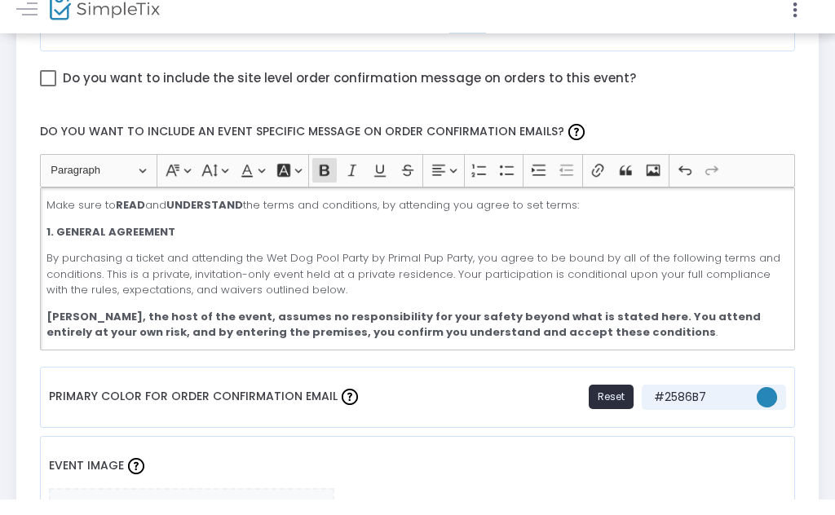
click at [449, 241] on p "1. GENERAL AGREEMENT" at bounding box center [416, 249] width 741 height 16
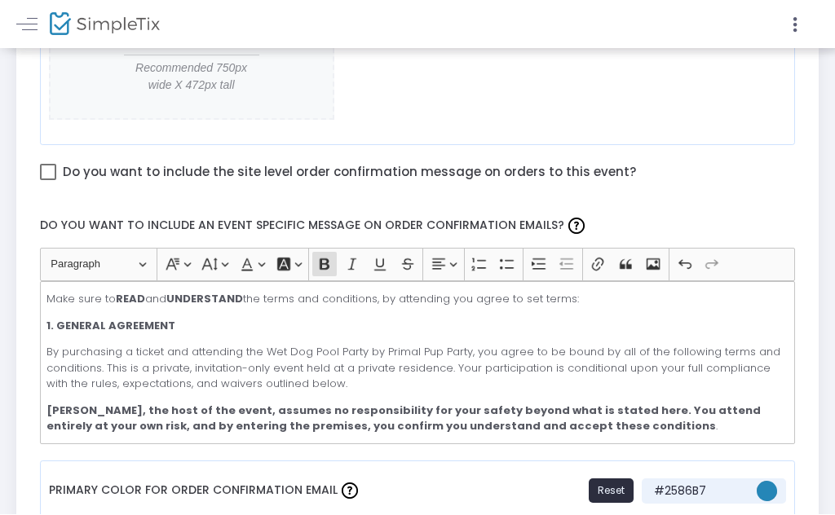
click at [52, 306] on p "Make sure to READ and UNDERSTAND the terms and conditions, by attending you agr…" at bounding box center [416, 300] width 741 height 16
click at [46, 299] on p "Make sure to READ and UNDERSTAND the terms and conditions, by attending you agr…" at bounding box center [416, 300] width 741 height 16
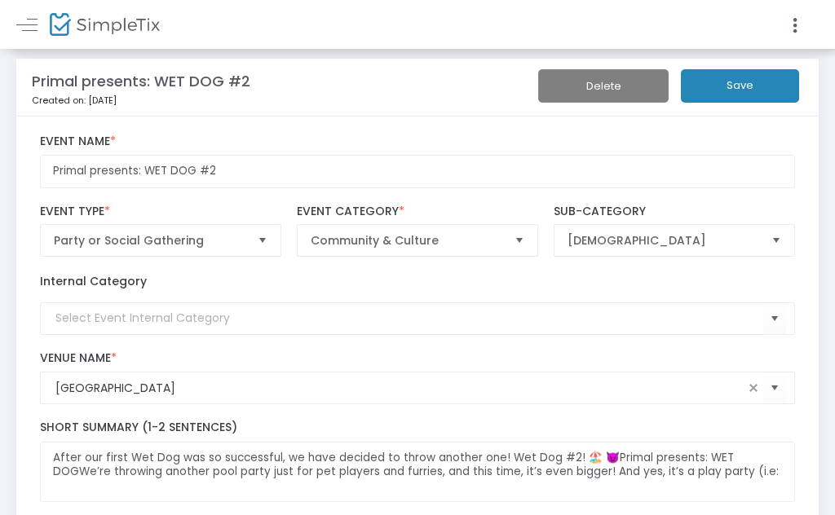
scroll to position [0, 0]
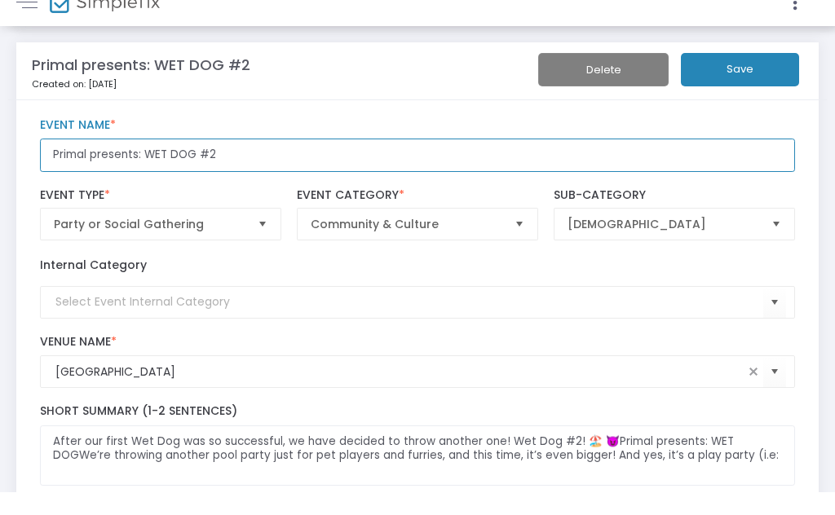
click at [224, 161] on input "Primal presents: WET DOG #2" at bounding box center [418, 177] width 756 height 33
type input "Primal presents: WET DOG #2 21"
